Goal: Task Accomplishment & Management: Use online tool/utility

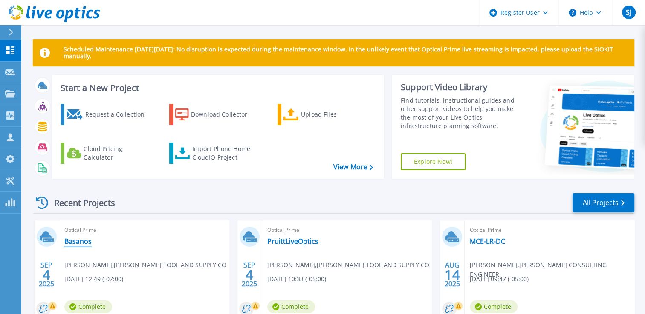
click at [68, 240] on link "Basanos" at bounding box center [77, 241] width 27 height 9
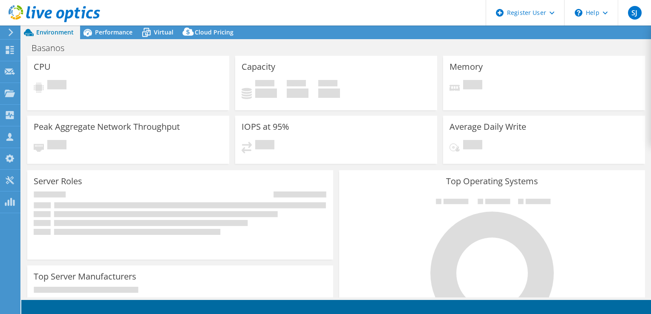
select select "USD"
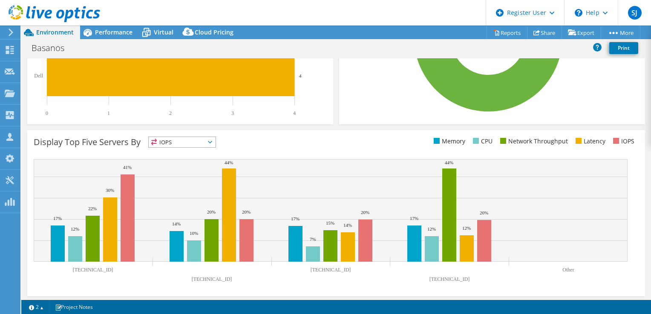
scroll to position [254, 0]
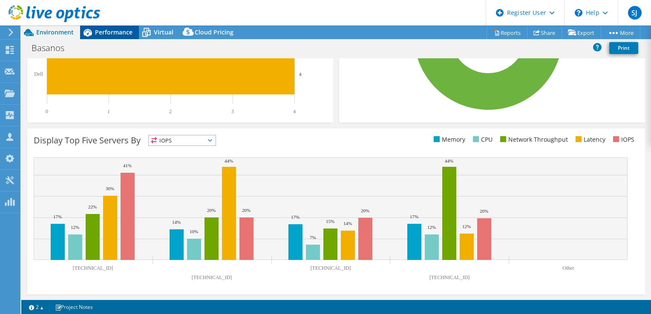
click at [103, 31] on span "Performance" at bounding box center [113, 32] width 37 height 8
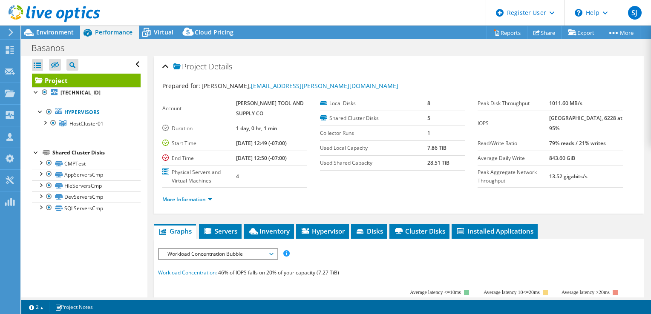
scroll to position [0, 0]
click at [280, 236] on span "Inventory" at bounding box center [269, 231] width 42 height 9
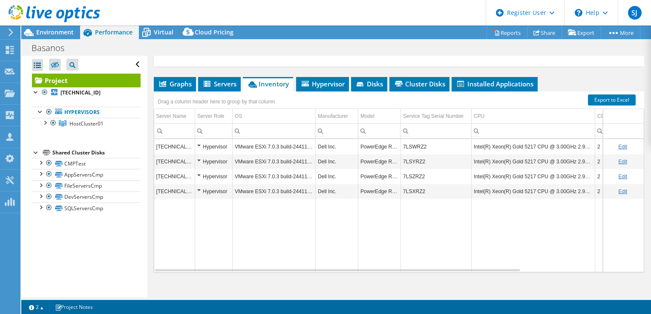
scroll to position [174, 0]
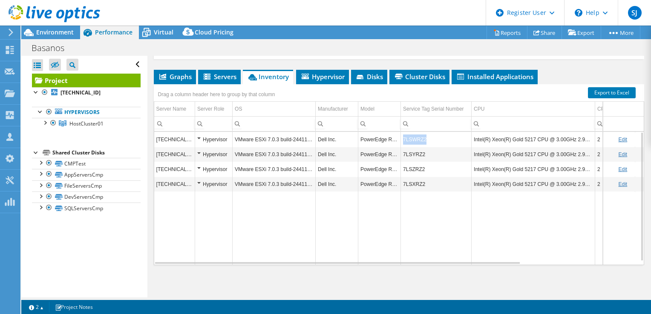
copy td "7LSWRZ2"
drag, startPoint x: 401, startPoint y: 138, endPoint x: 428, endPoint y: 141, distance: 27.4
click at [428, 141] on td "7LSWRZ2" at bounding box center [436, 139] width 71 height 15
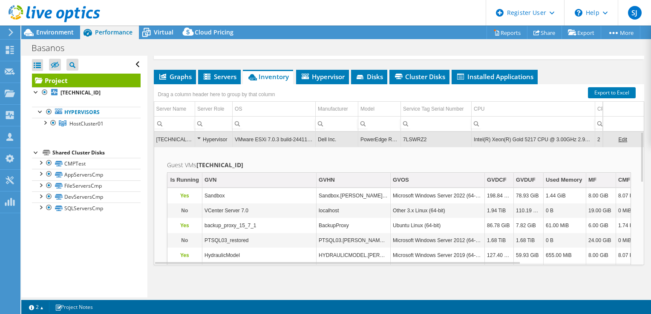
click at [415, 139] on td "7LSWRZ2" at bounding box center [436, 139] width 71 height 15
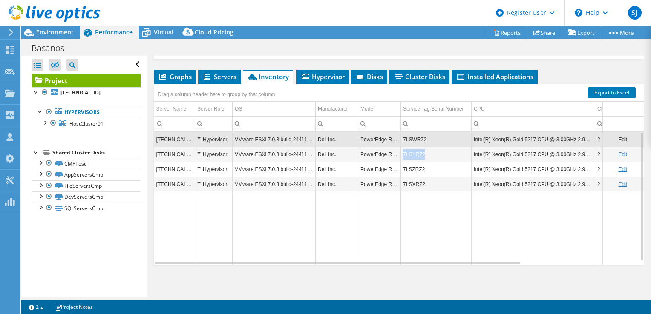
copy td "7LSYRZ2"
drag, startPoint x: 403, startPoint y: 156, endPoint x: 427, endPoint y: 151, distance: 24.7
click at [427, 151] on td "7LSYRZ2" at bounding box center [436, 154] width 71 height 15
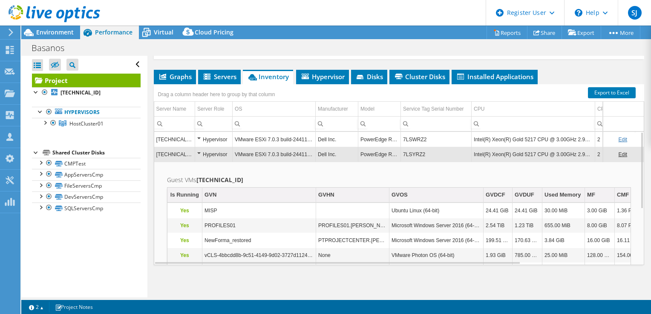
click at [424, 155] on td "7LSYRZ2" at bounding box center [436, 154] width 71 height 15
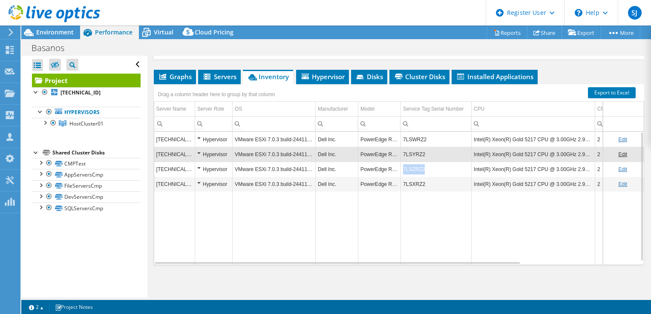
copy td "7LSZRZ2"
drag, startPoint x: 402, startPoint y: 169, endPoint x: 425, endPoint y: 171, distance: 22.7
click at [425, 171] on td "7LSZRZ2" at bounding box center [436, 169] width 71 height 15
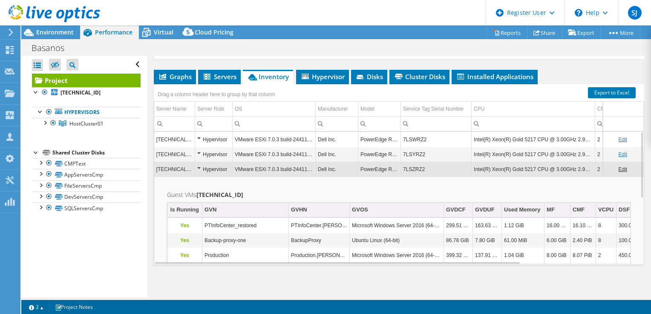
click at [420, 171] on td "7LSZRZ2" at bounding box center [436, 169] width 71 height 15
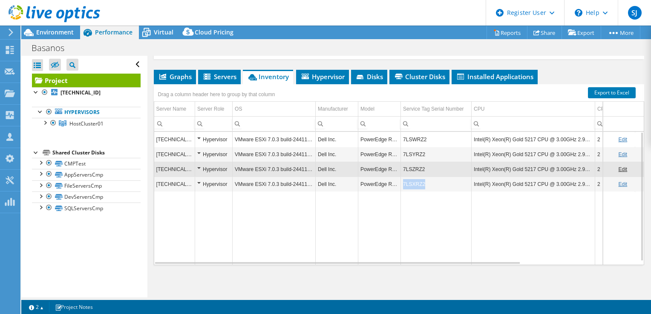
copy td "7LSXRZ2"
drag, startPoint x: 403, startPoint y: 184, endPoint x: 428, endPoint y: 183, distance: 25.6
click at [428, 183] on td "7LSXRZ2" at bounding box center [436, 184] width 71 height 15
